Goal: Check status: Check status

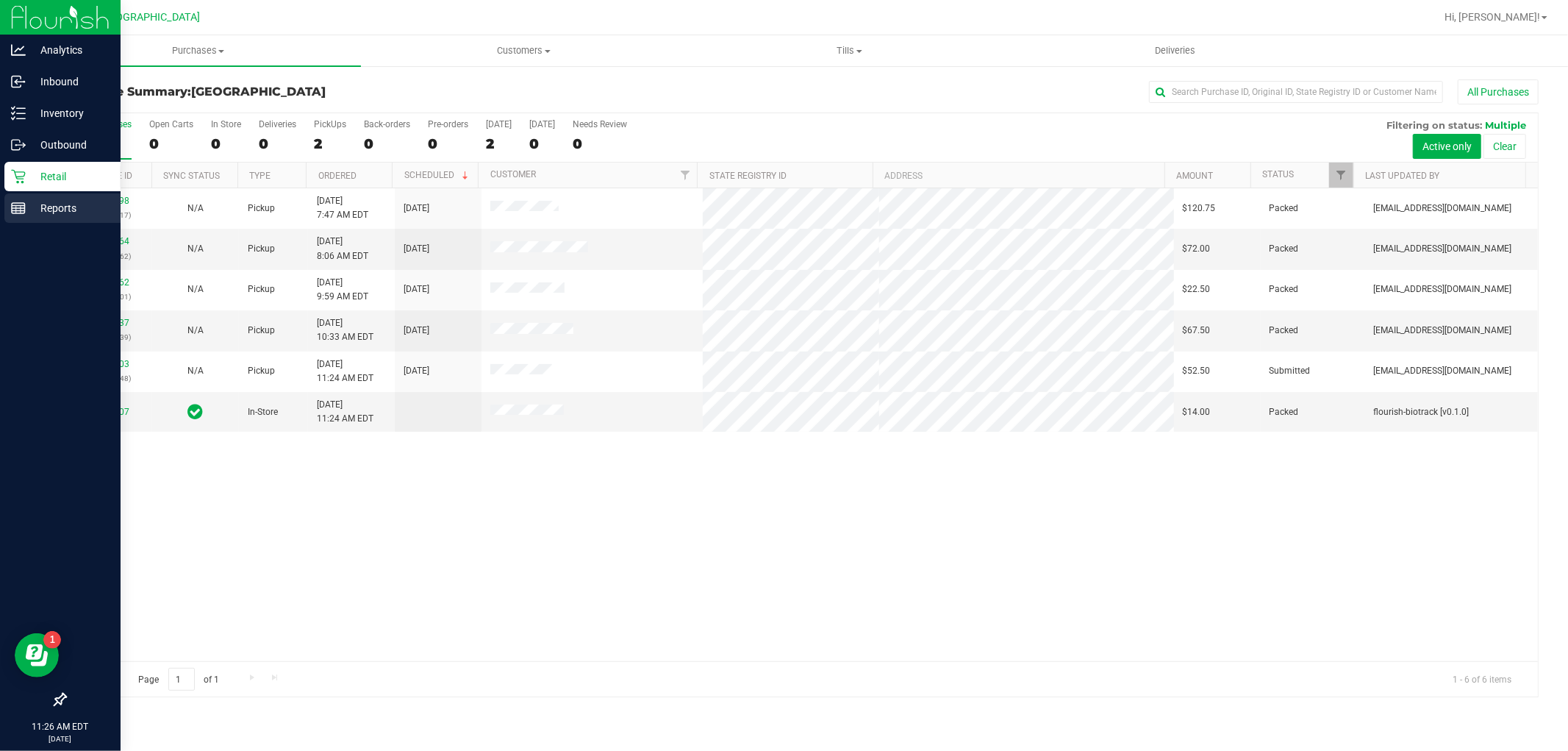
click at [44, 216] on p "Reports" at bounding box center [70, 208] width 88 height 18
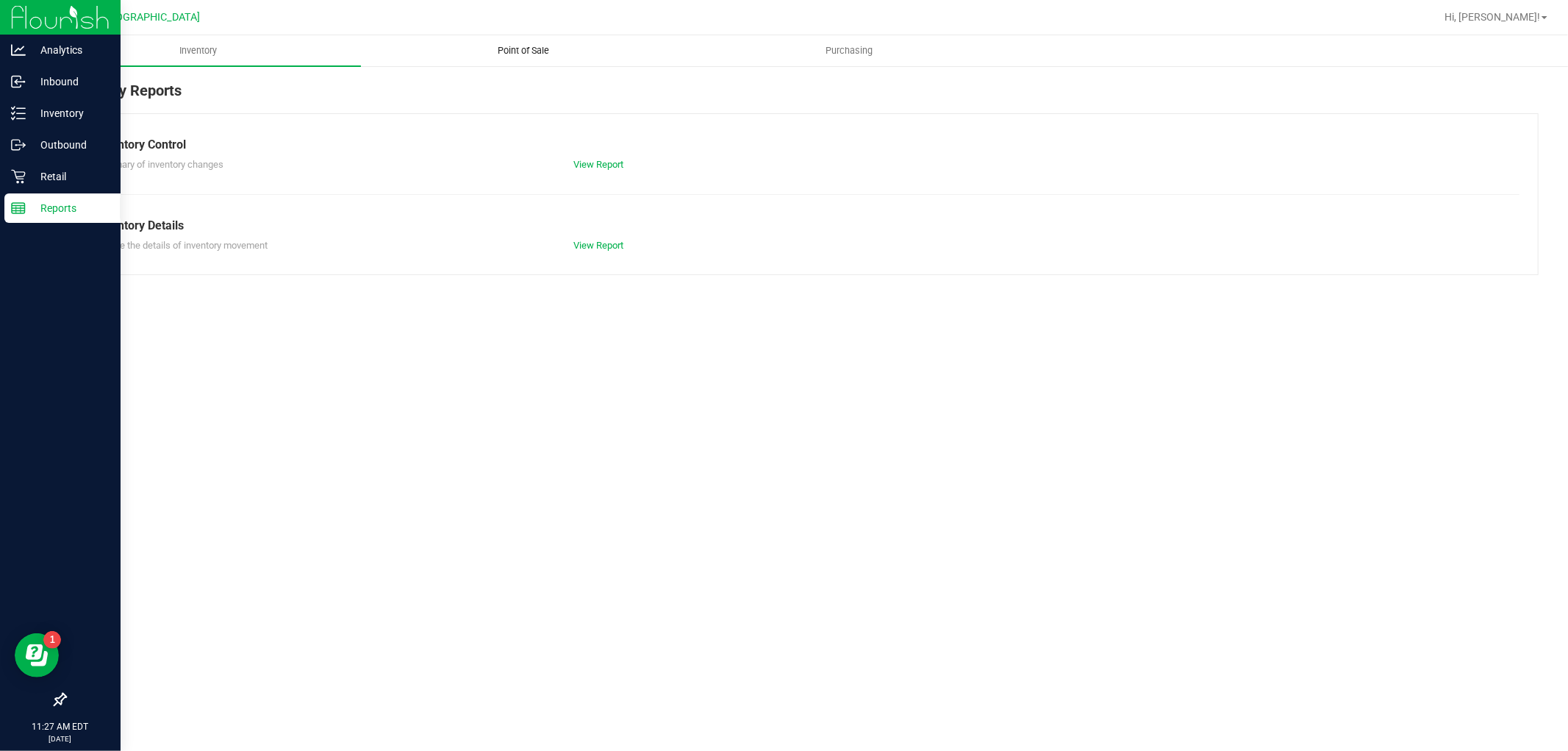
click at [515, 48] on span "Point of Sale" at bounding box center [524, 50] width 91 height 13
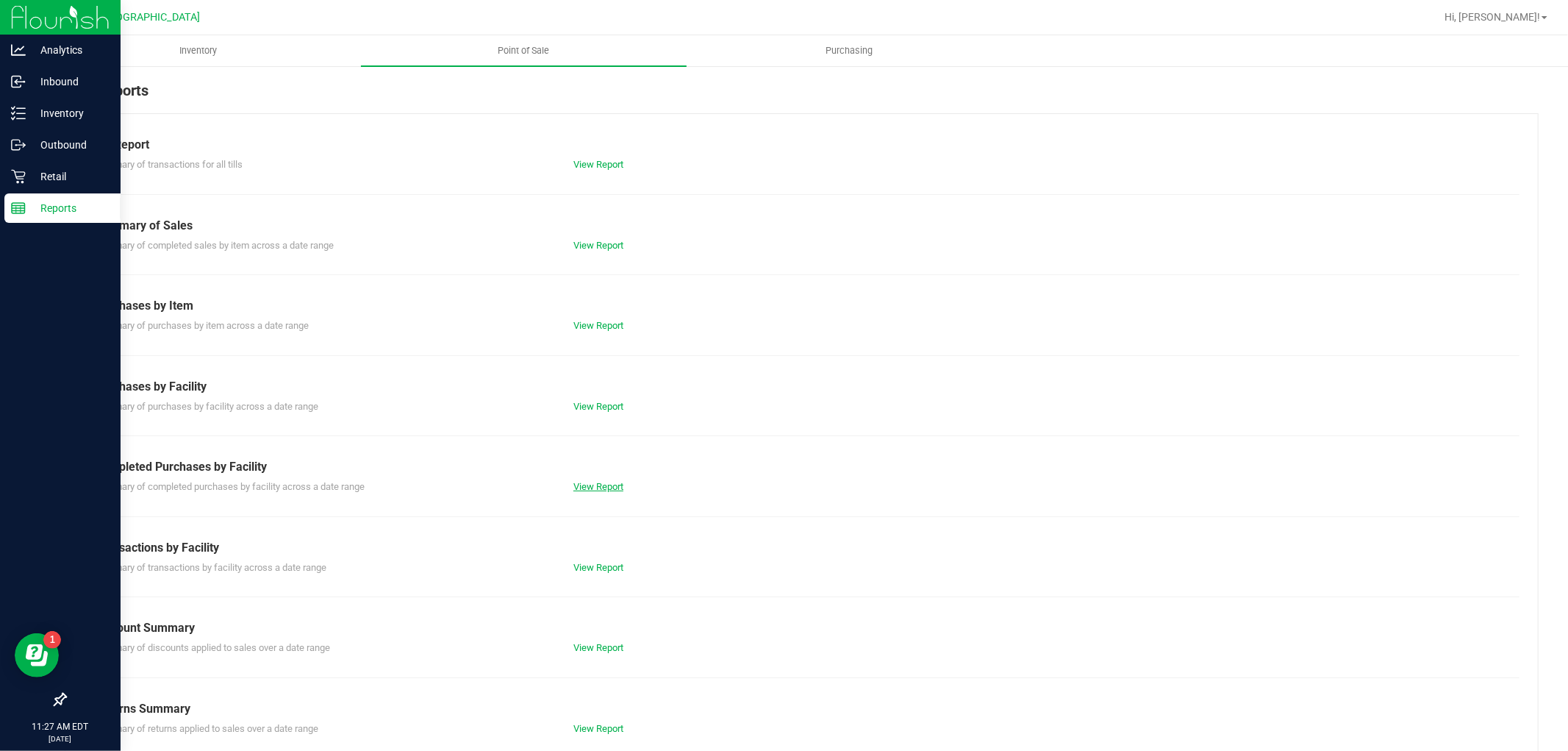
click at [589, 484] on link "View Report" at bounding box center [598, 486] width 50 height 11
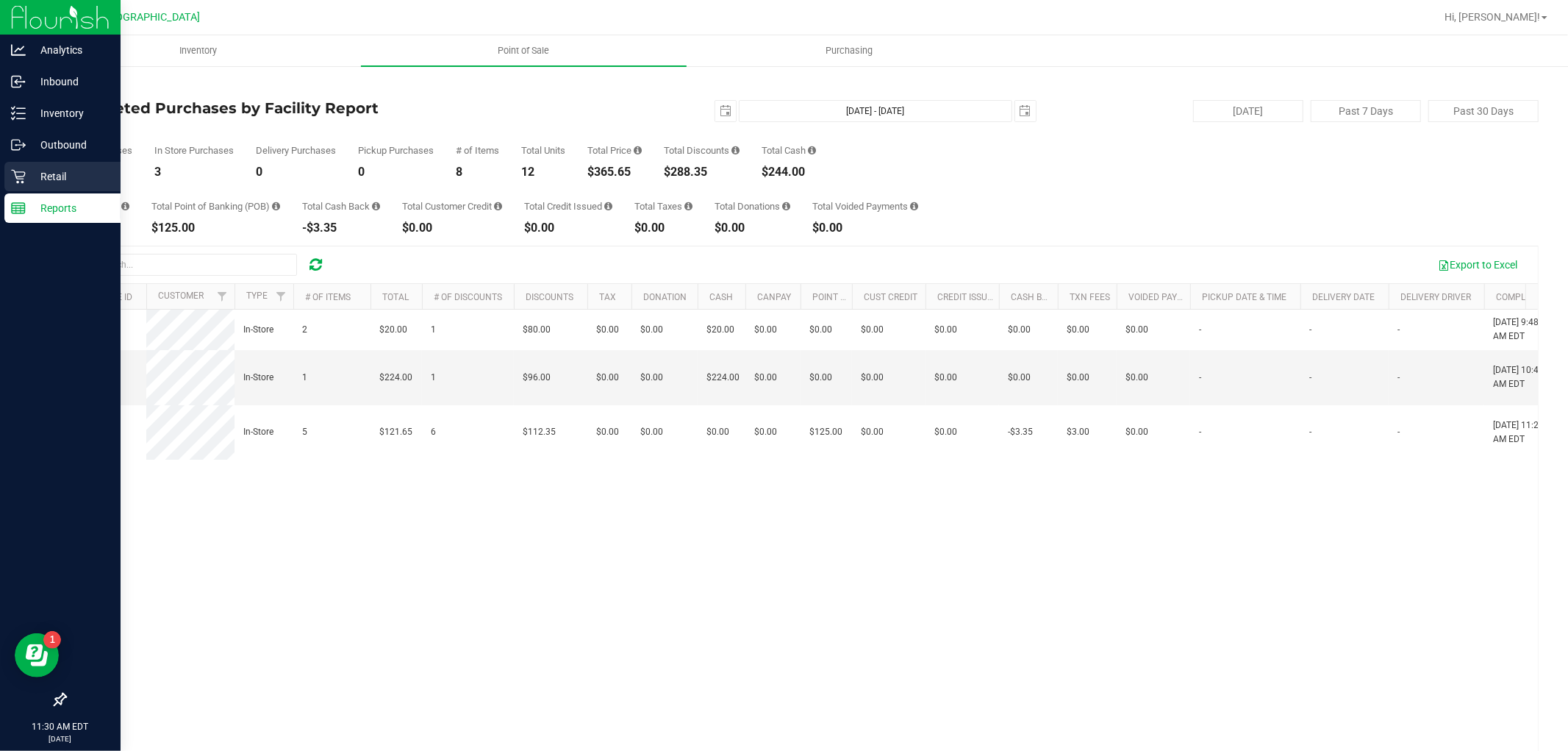
click at [27, 171] on p "Retail" at bounding box center [70, 176] width 88 height 18
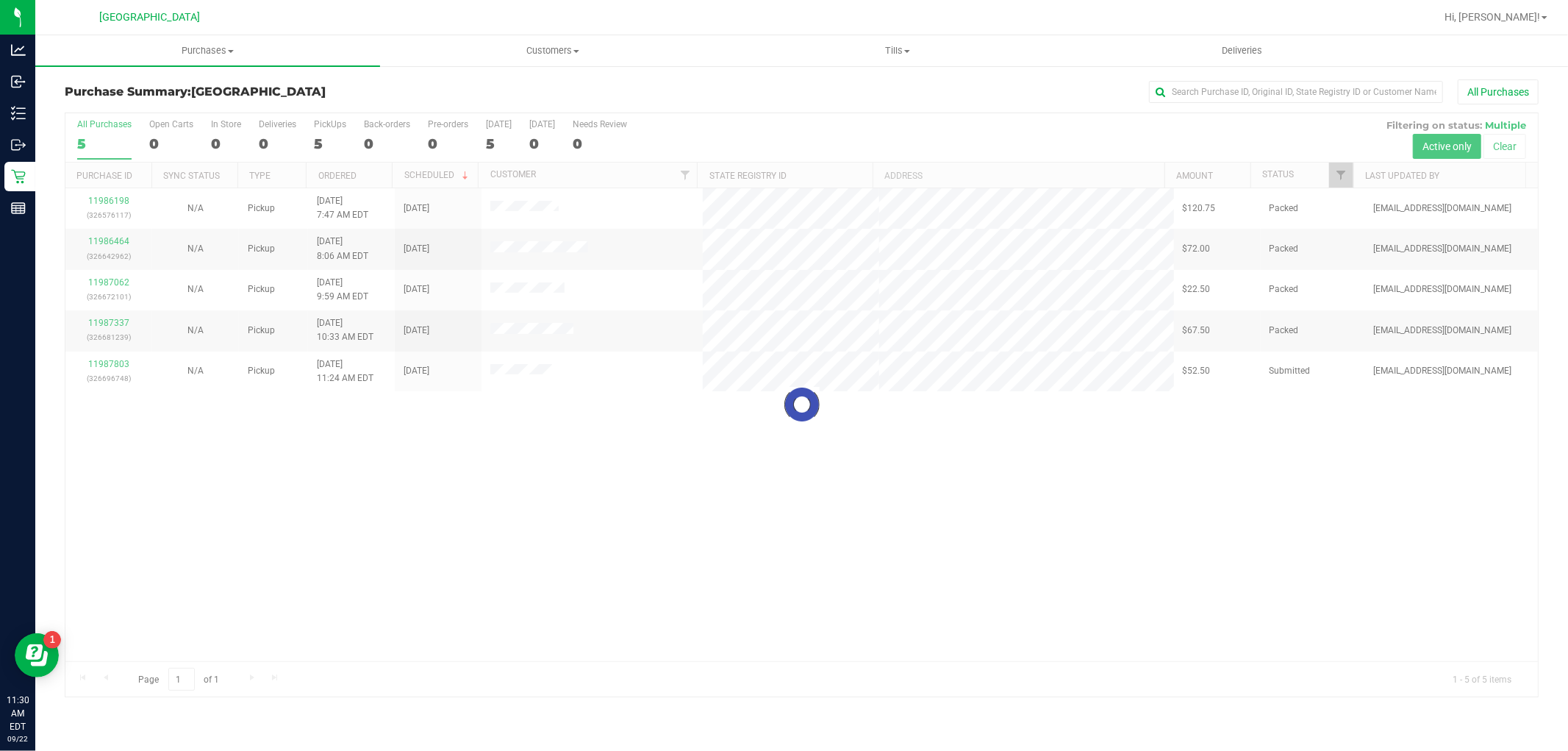
click at [113, 357] on div at bounding box center [802, 405] width 1473 height 583
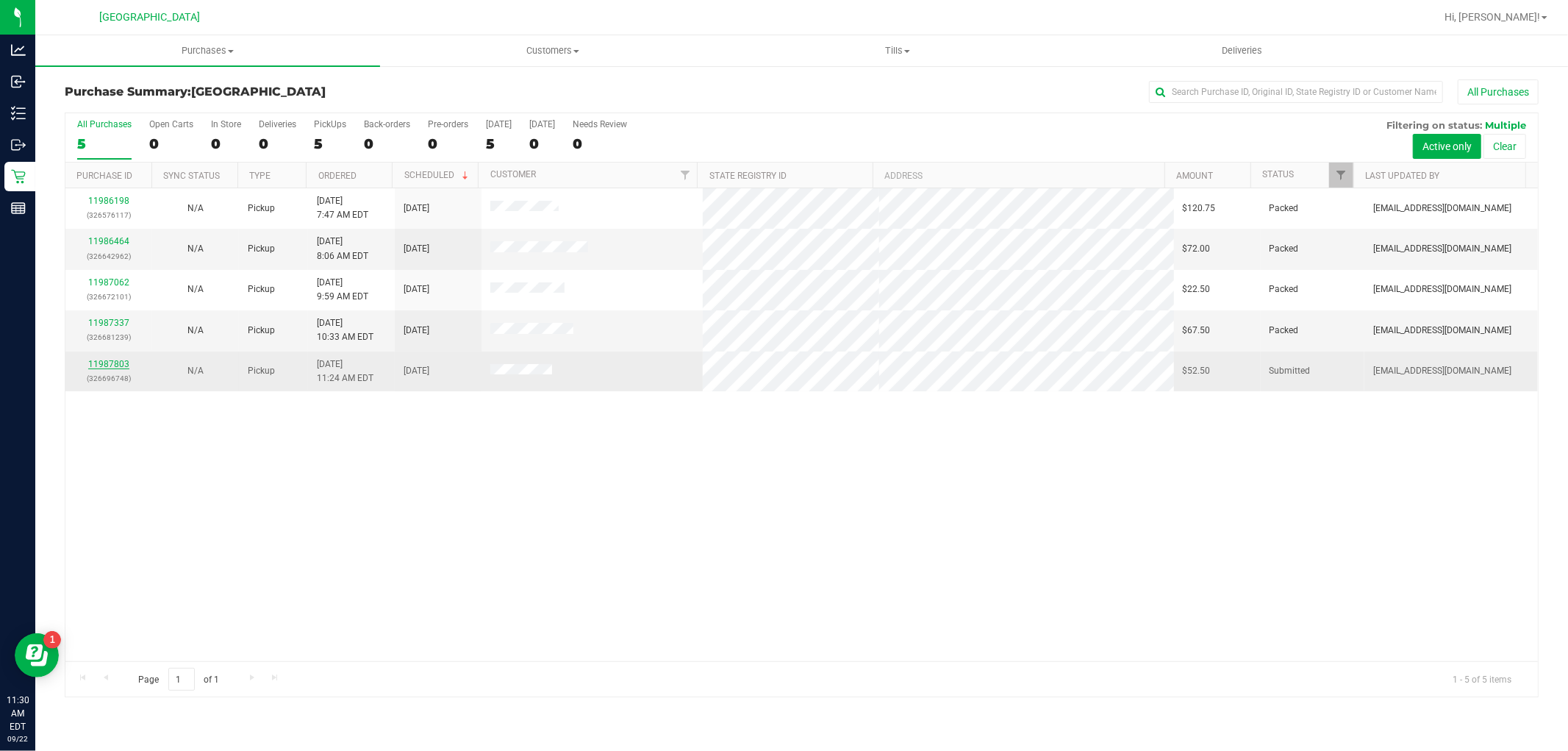
click at [107, 359] on link "11987803" at bounding box center [109, 364] width 41 height 10
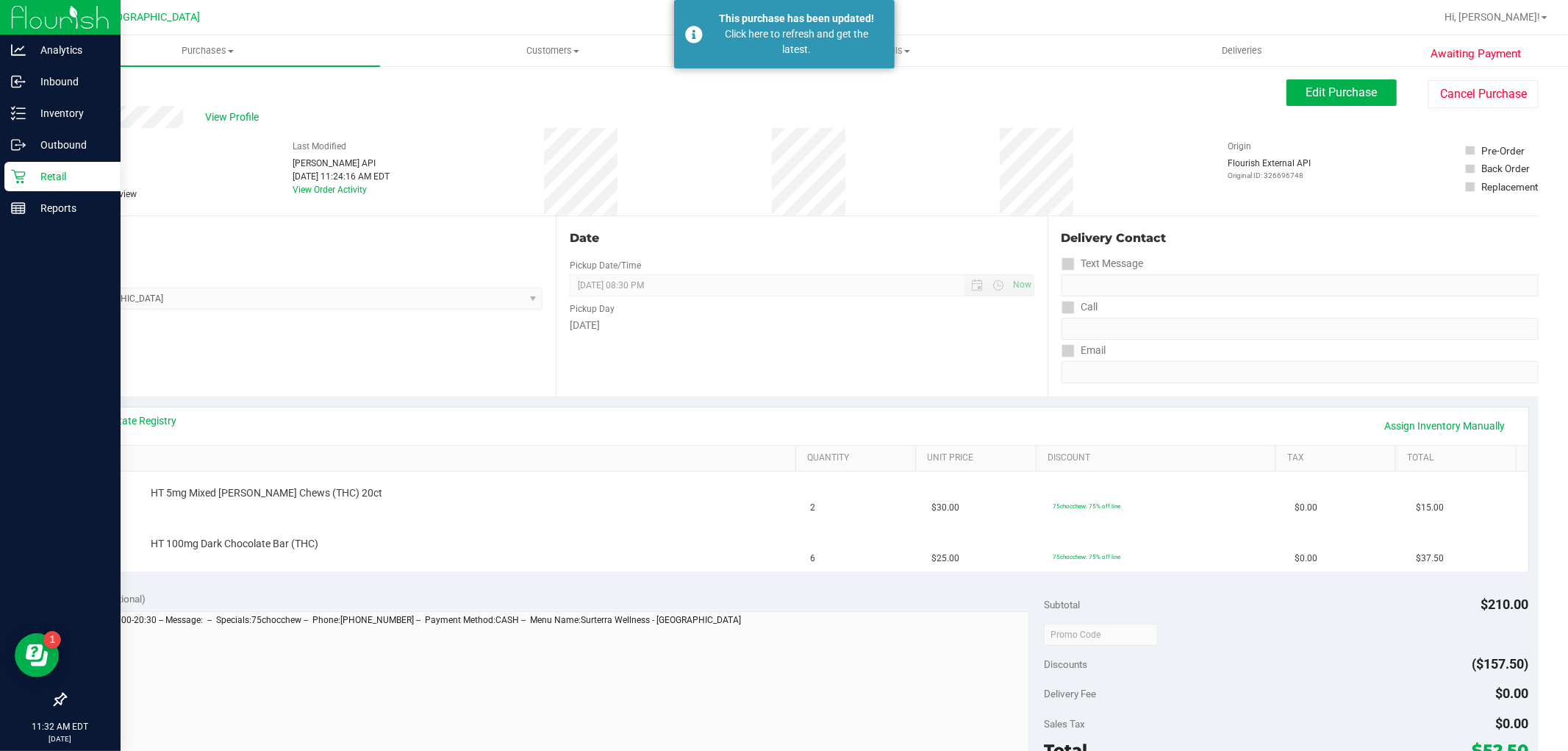
click at [17, 186] on div "Retail" at bounding box center [62, 176] width 116 height 29
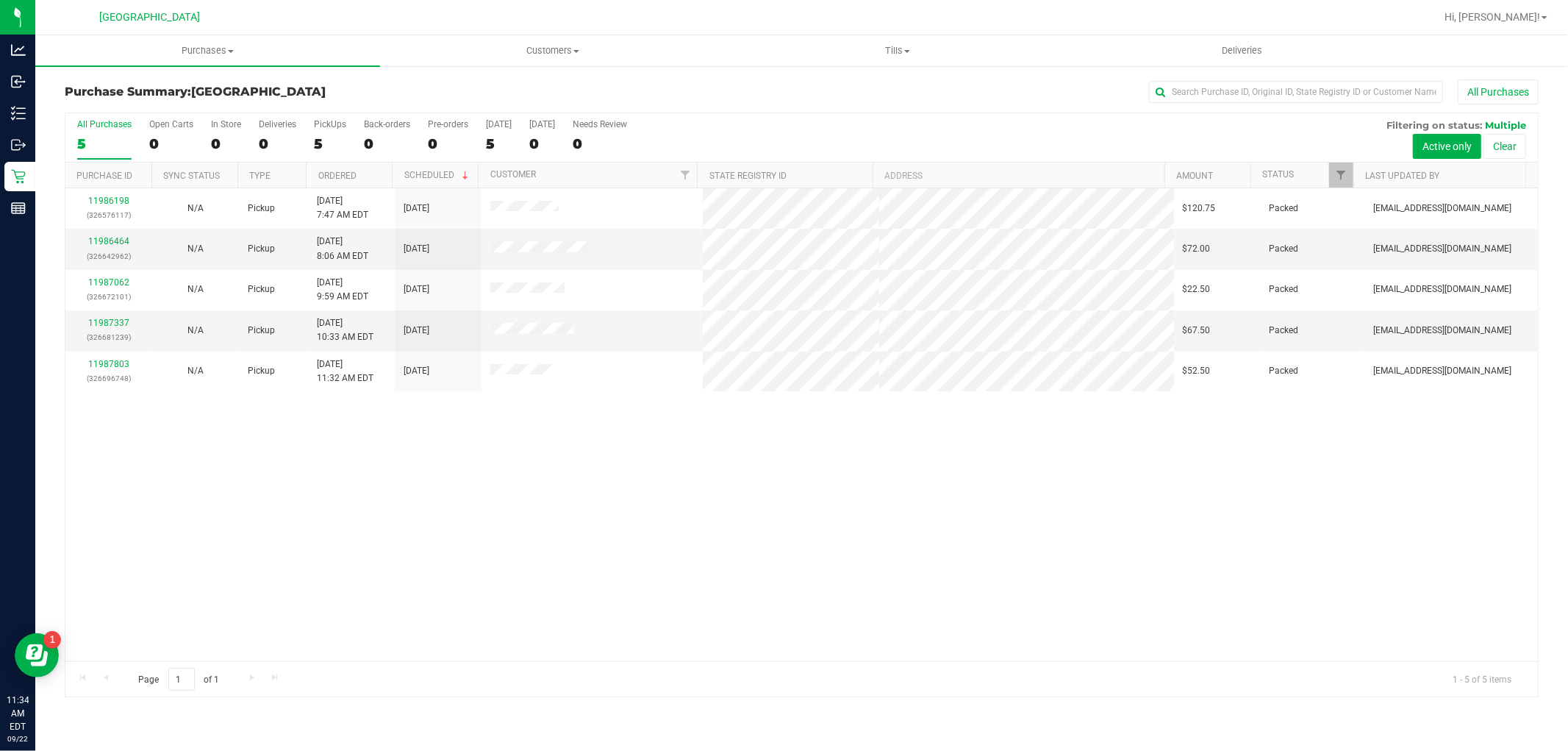
click at [824, 613] on div "11986198 (326576117) N/A Pickup [DATE] 7:47 AM EDT 9/22/2025 $120.75 Packed [EM…" at bounding box center [802, 424] width 1473 height 473
